Goal: Task Accomplishment & Management: Use online tool/utility

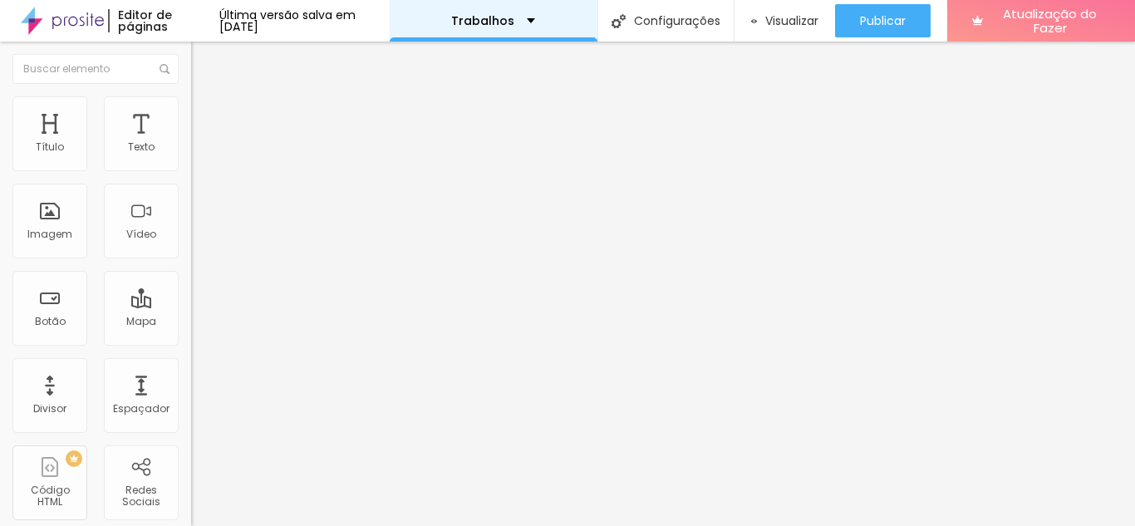
click at [529, 14] on div "Trabalhos" at bounding box center [494, 21] width 208 height 42
click at [535, 20] on div "Trabalhos" at bounding box center [493, 21] width 84 height 12
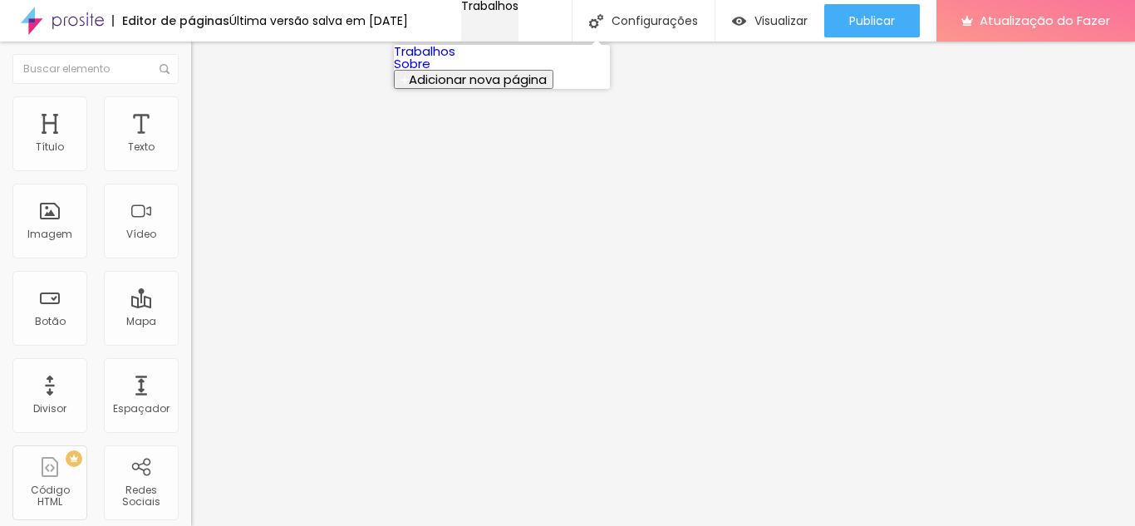
click at [518, 12] on div "Trabalhos" at bounding box center [489, 6] width 57 height 12
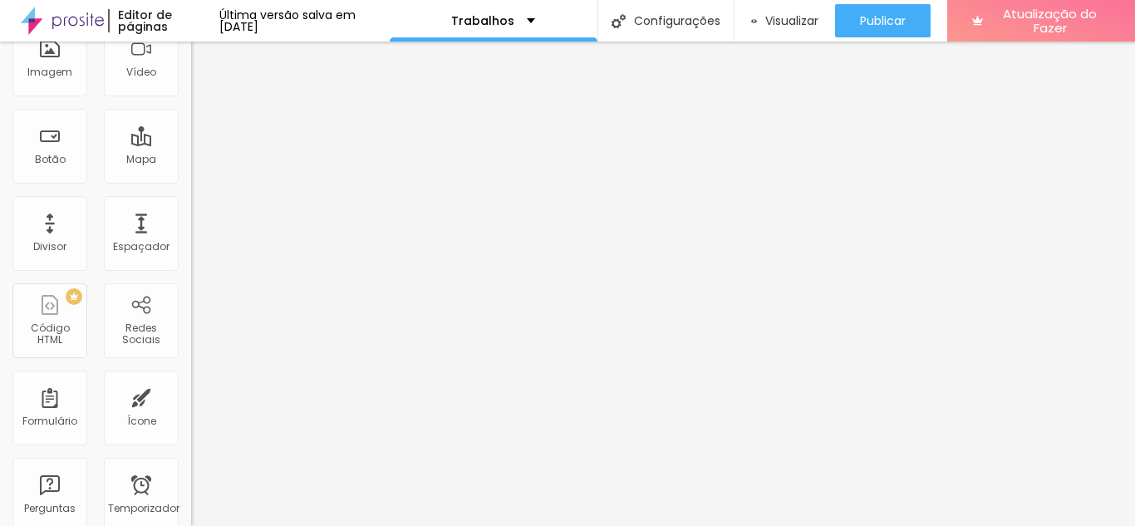
scroll to position [158, 0]
click at [34, 140] on div "Botão" at bounding box center [49, 150] width 75 height 75
click at [59, 156] on font "Botão" at bounding box center [50, 163] width 31 height 14
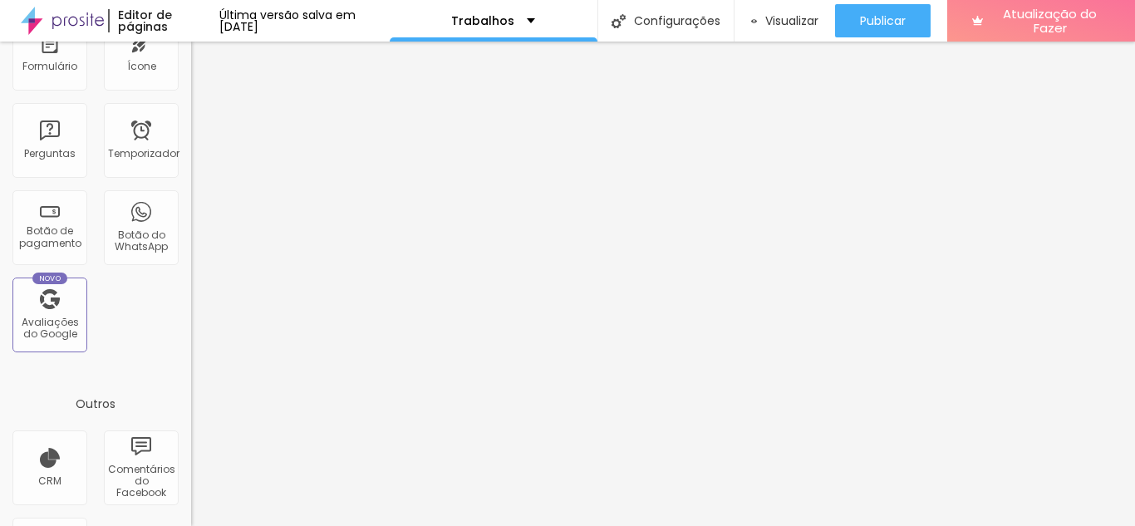
scroll to position [512, 0]
click at [131, 242] on font "Botão do WhatsApp" at bounding box center [141, 245] width 53 height 26
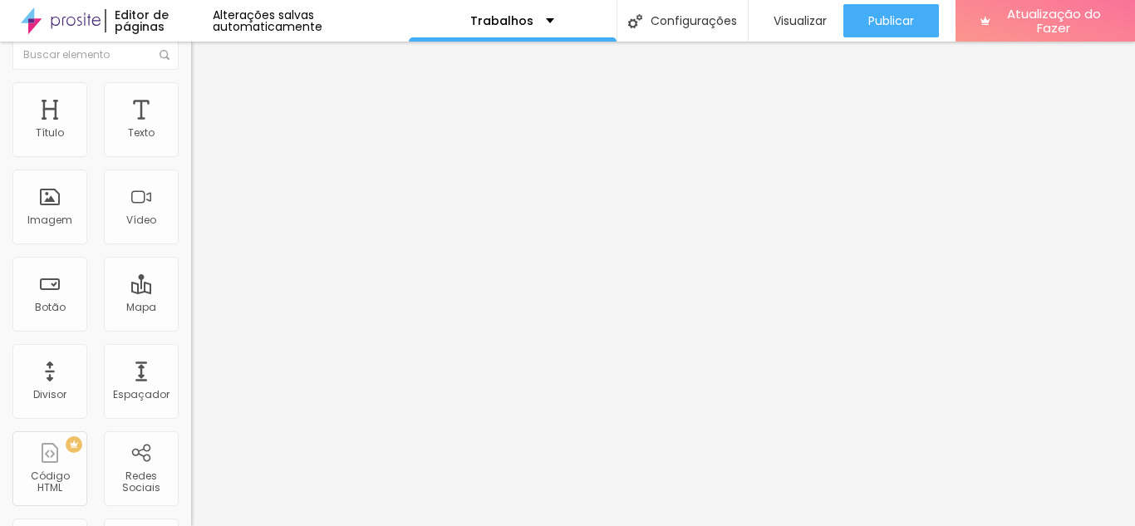
scroll to position [0, 0]
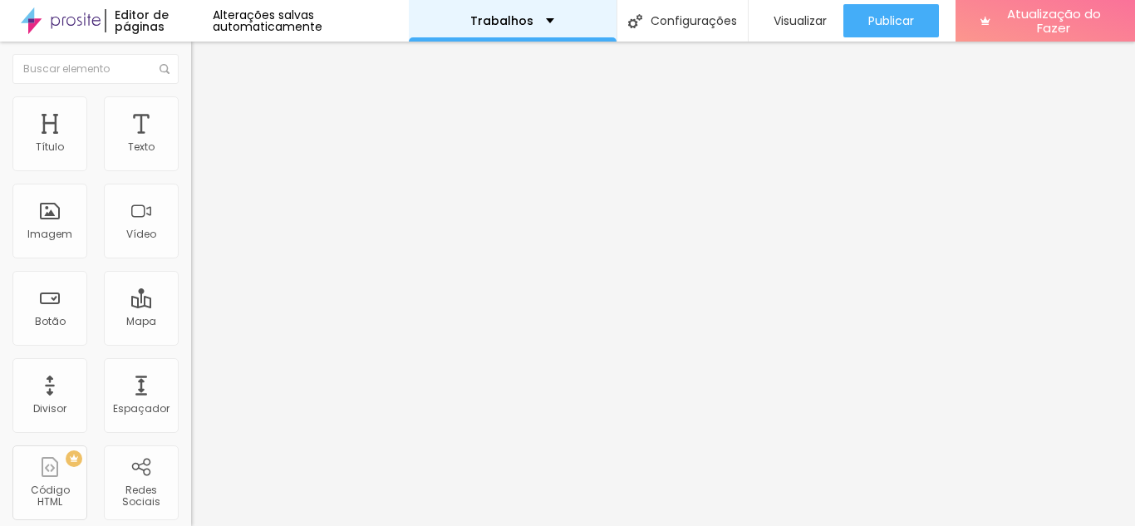
click at [529, 17] on div "Trabalhos" at bounding box center [512, 21] width 84 height 12
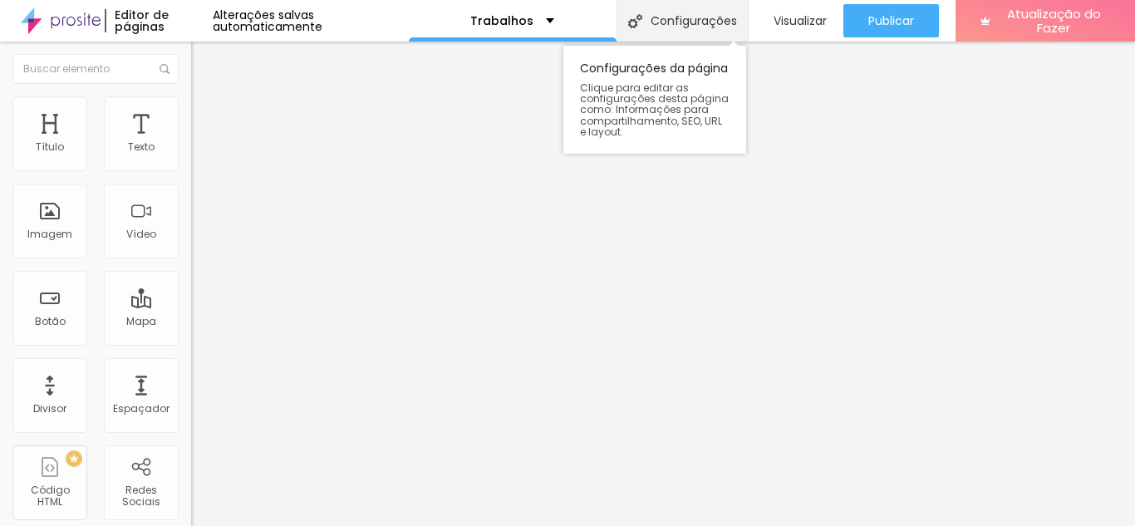
click at [704, 15] on font "Configurações" at bounding box center [693, 20] width 86 height 17
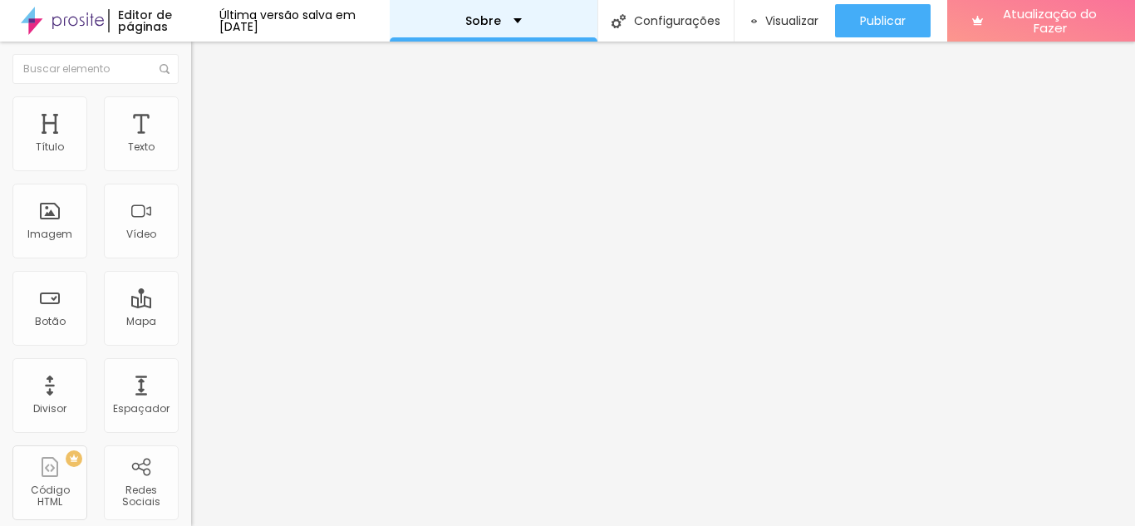
click at [522, 15] on div "Sobre" at bounding box center [493, 21] width 56 height 12
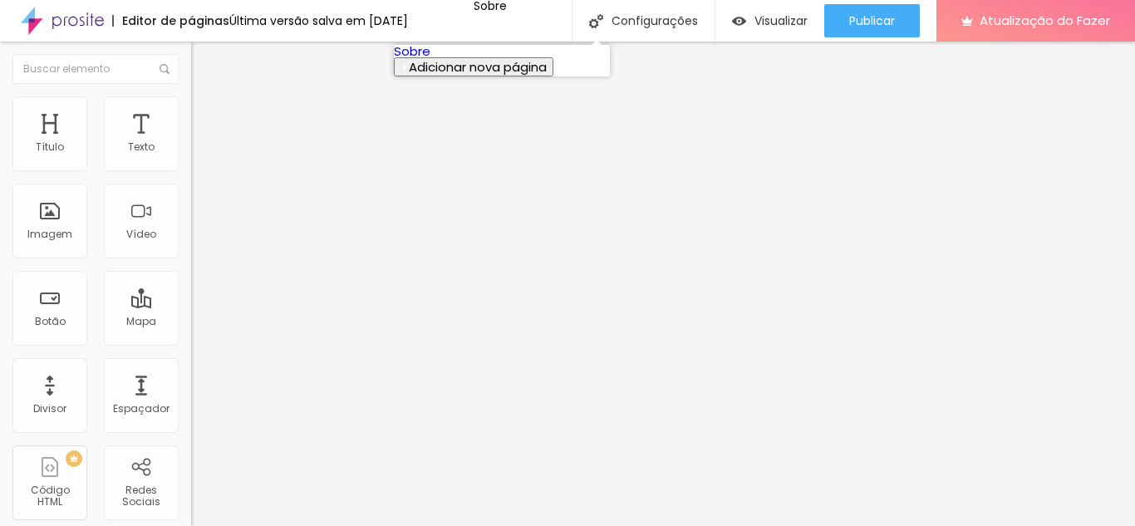
click at [473, 76] on font "Adicionar nova página" at bounding box center [478, 66] width 138 height 17
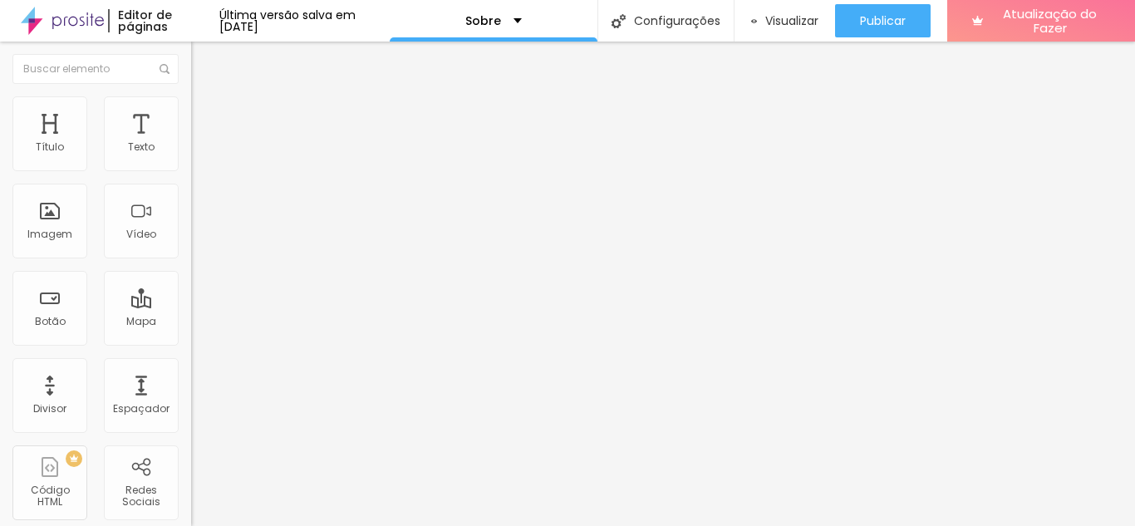
type input "Trabalhos"
click at [522, 18] on div "Sobre" at bounding box center [493, 21] width 56 height 12
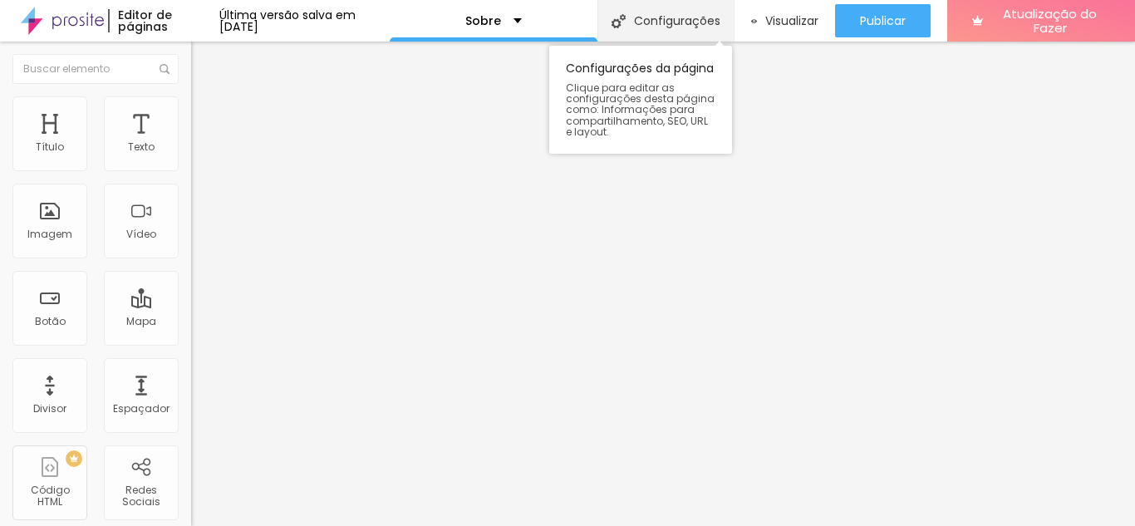
click at [679, 30] on div "Configurações" at bounding box center [665, 21] width 136 height 42
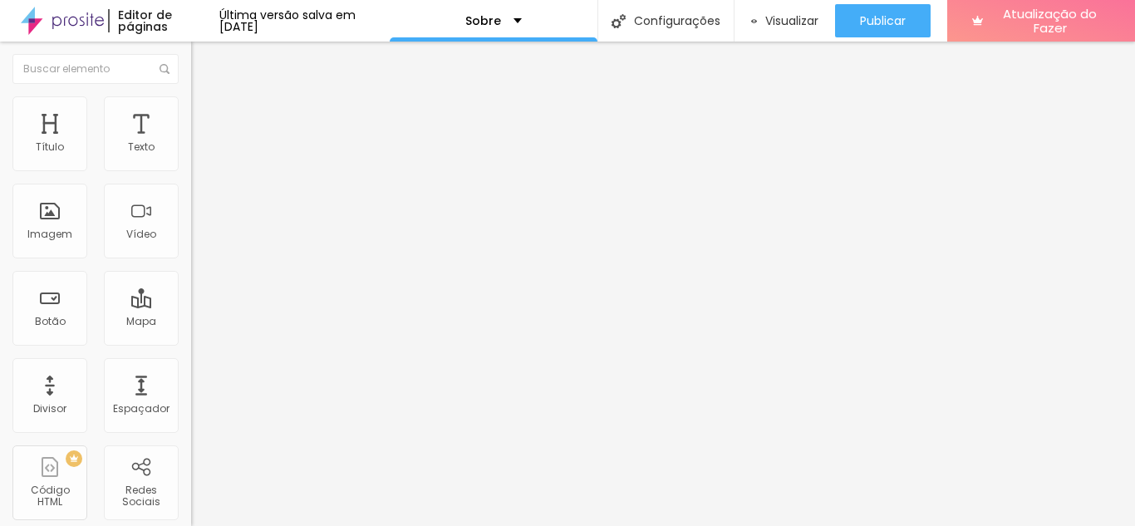
click at [522, 17] on div "Sobre" at bounding box center [493, 21] width 56 height 12
